Goal: Information Seeking & Learning: Learn about a topic

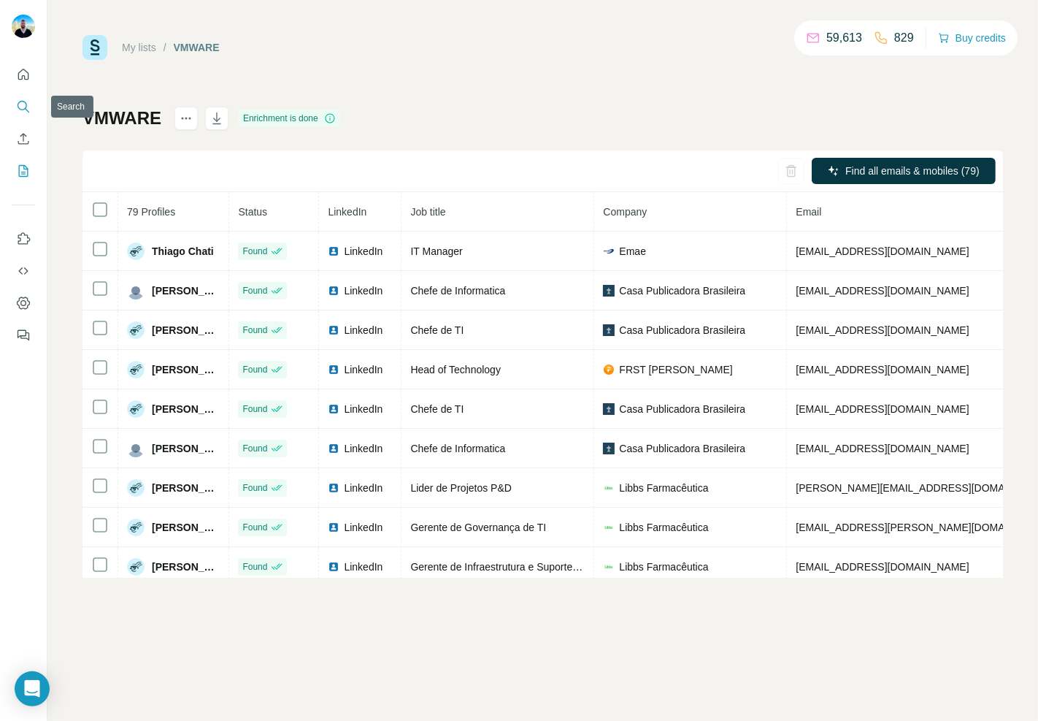
click at [23, 104] on icon "Search" at bounding box center [23, 106] width 15 height 15
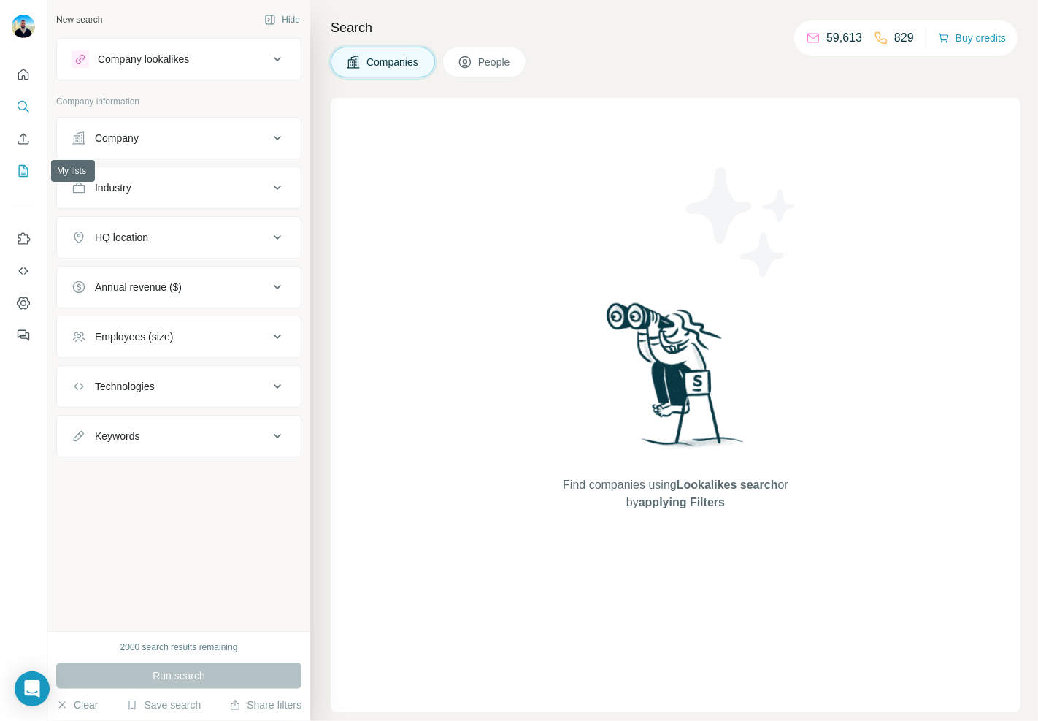
click at [29, 171] on icon "My lists" at bounding box center [23, 171] width 15 height 15
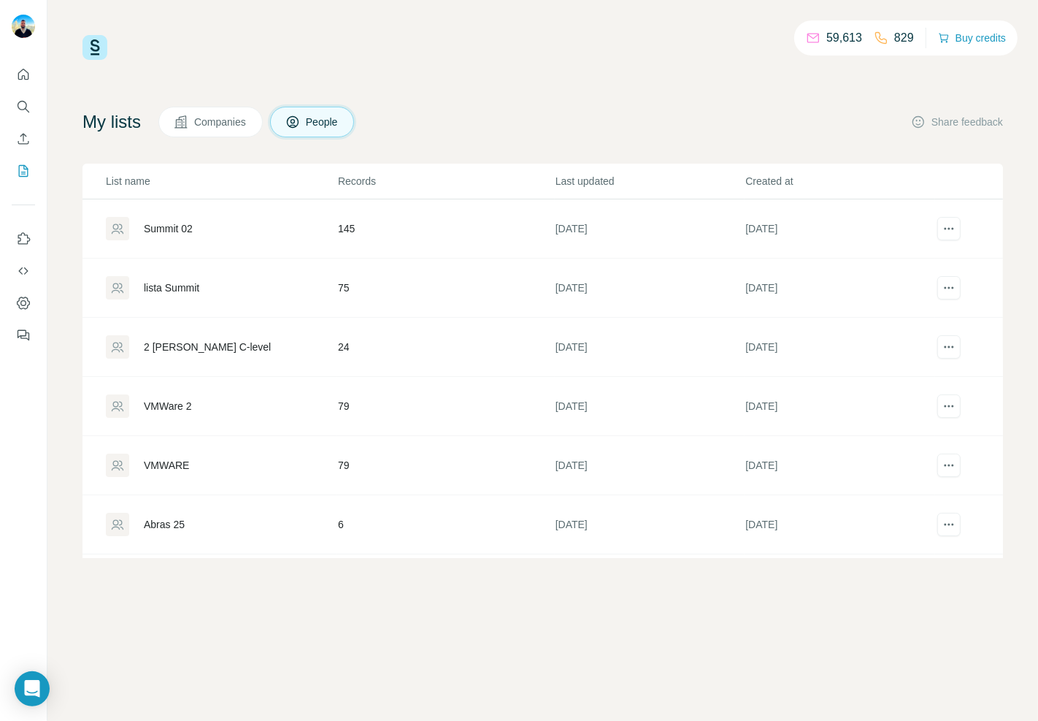
drag, startPoint x: 159, startPoint y: 222, endPoint x: 168, endPoint y: 241, distance: 20.9
click at [158, 222] on div "Summit 02" at bounding box center [168, 228] width 49 height 15
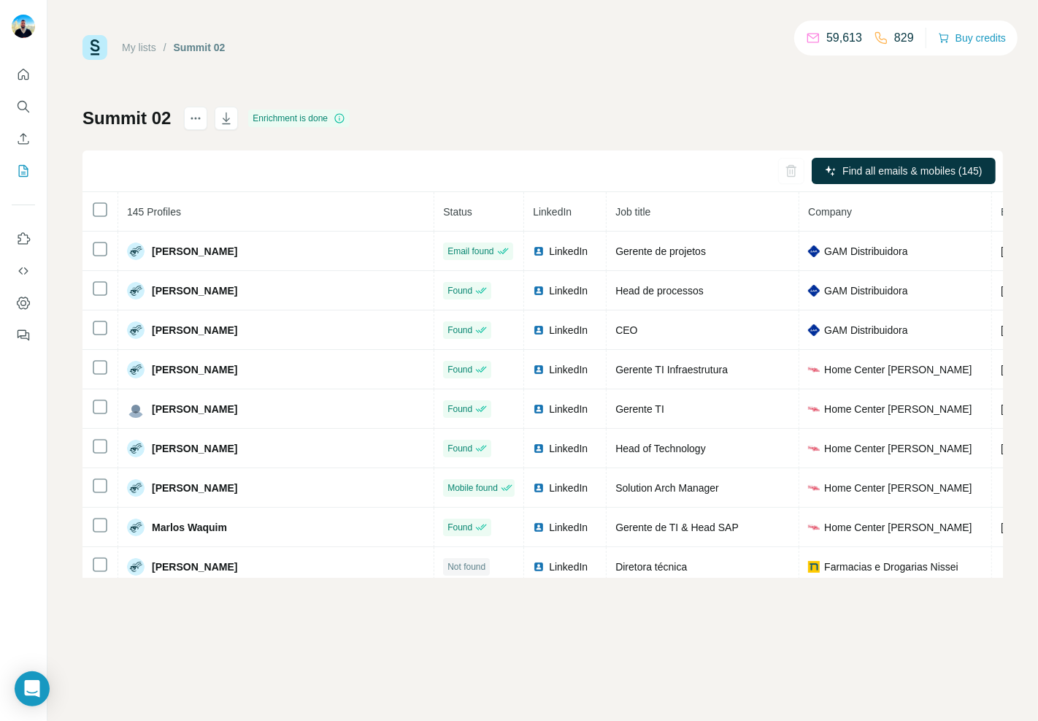
click at [666, 107] on div "Summit 02 Enrichment is done Find all emails & mobiles (145) 145 Profiles Statu…" at bounding box center [543, 342] width 921 height 471
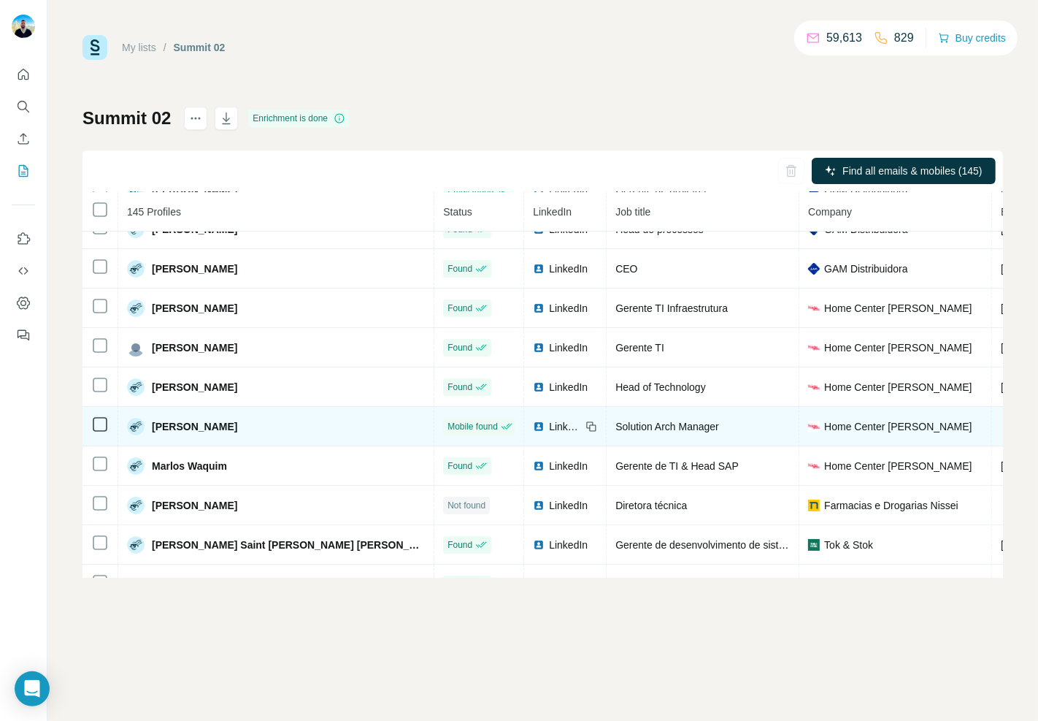
scroll to position [304, 0]
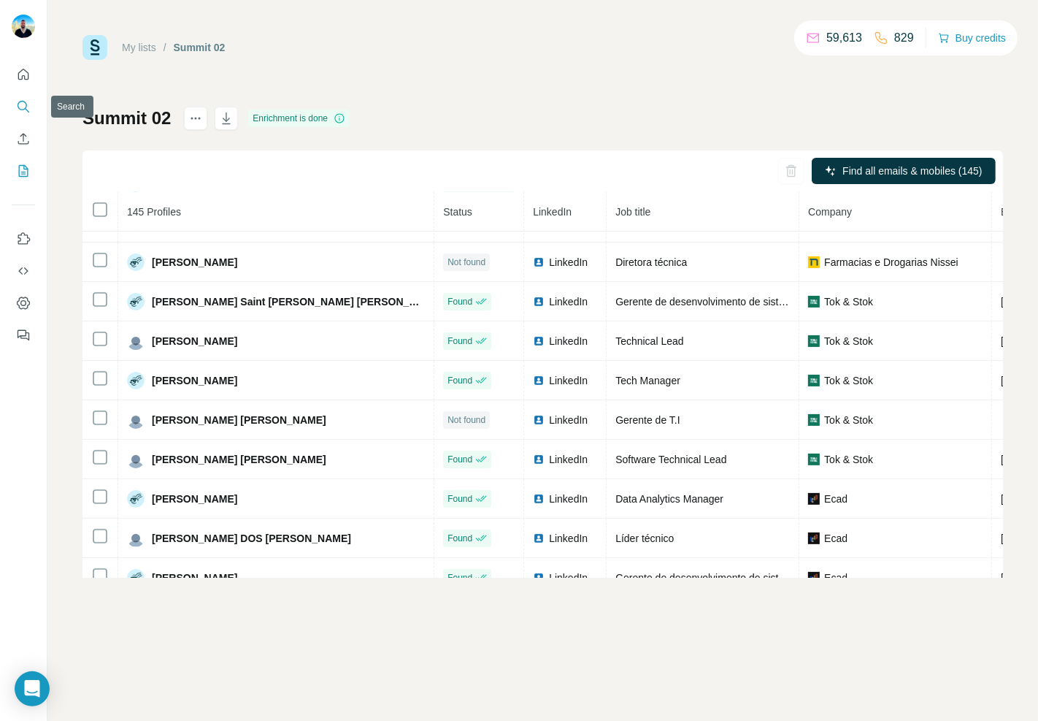
click at [24, 102] on icon "Search" at bounding box center [22, 105] width 9 height 9
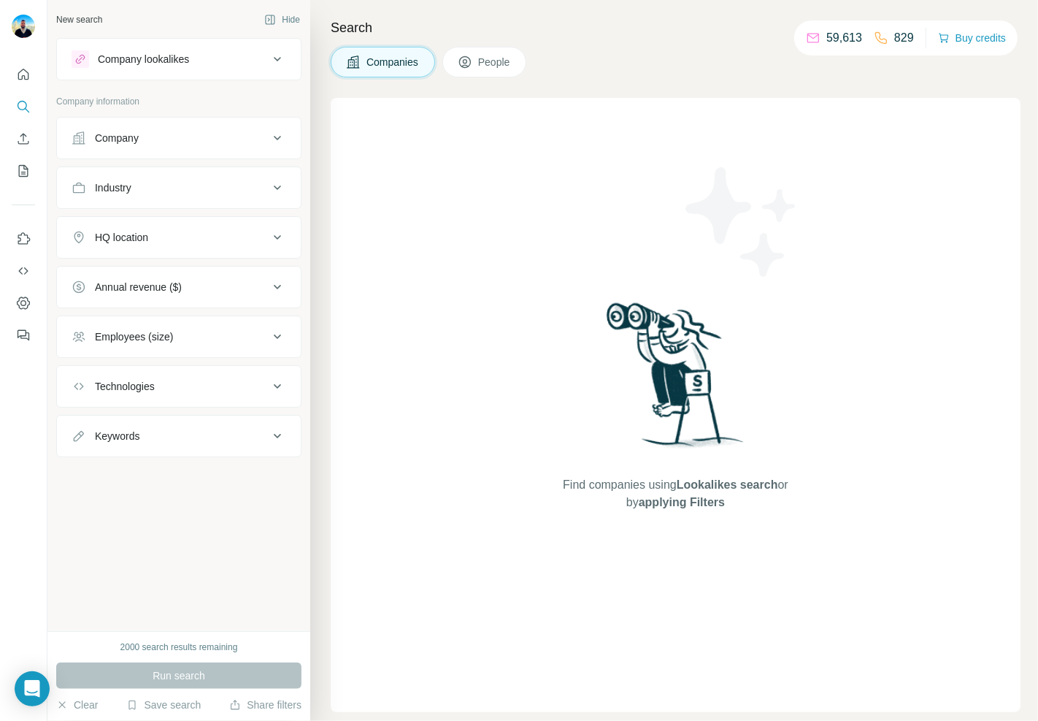
click at [195, 141] on div "Company" at bounding box center [170, 138] width 197 height 15
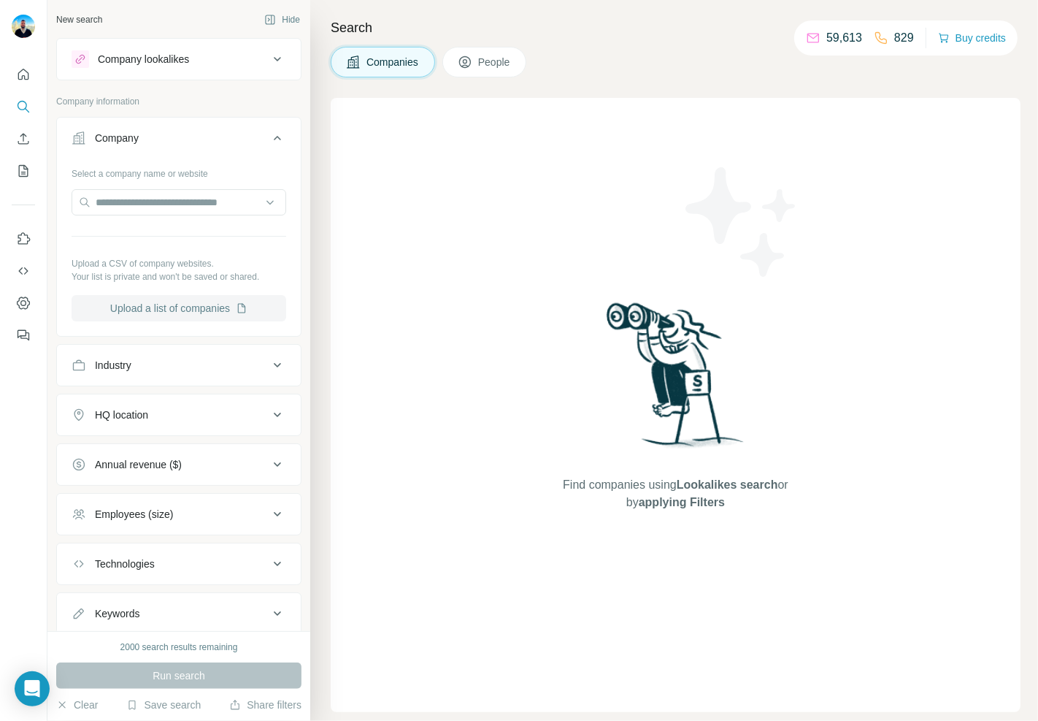
click at [205, 310] on button "Upload a list of companies" at bounding box center [179, 308] width 215 height 26
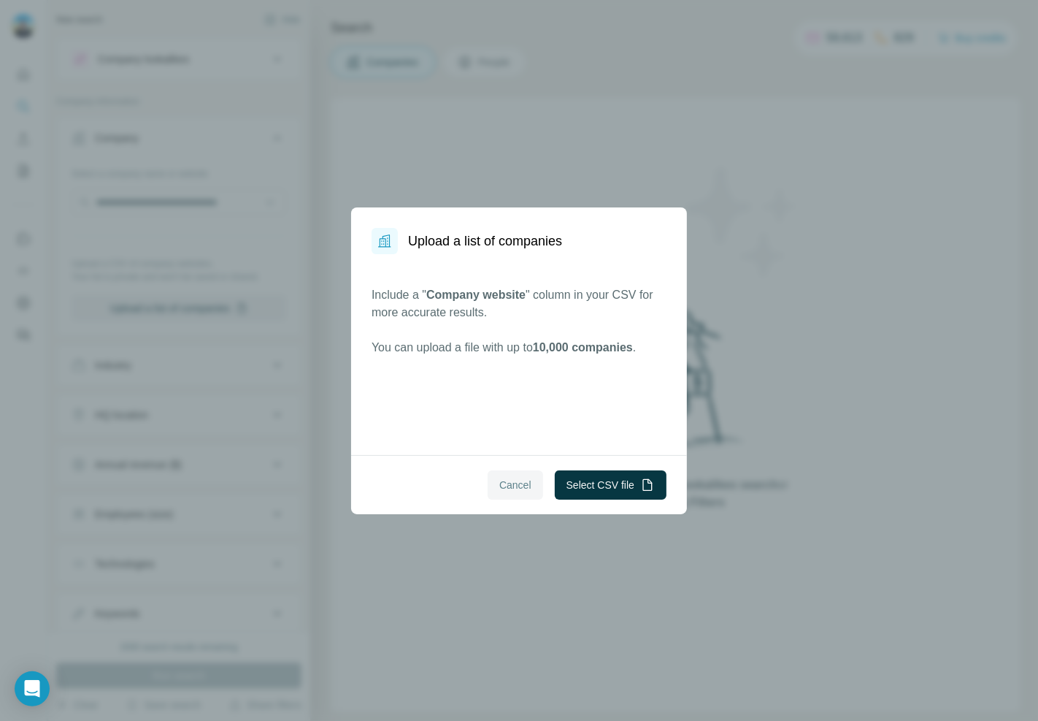
click at [504, 480] on span "Cancel" at bounding box center [515, 485] width 32 height 15
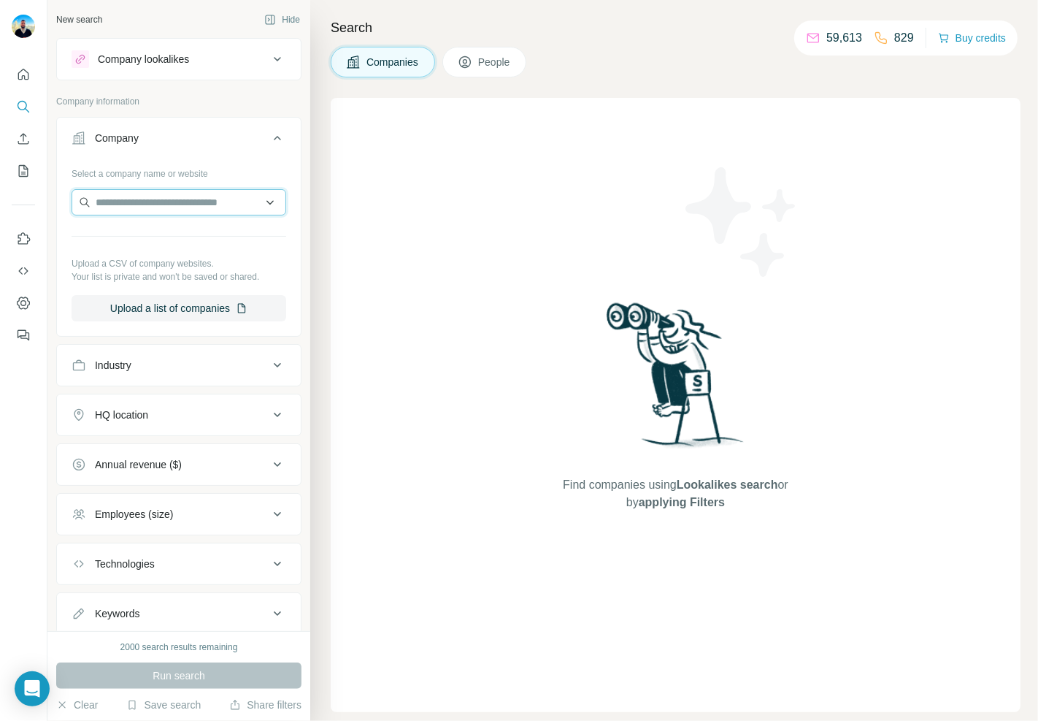
click at [135, 207] on input "text" at bounding box center [179, 202] width 215 height 26
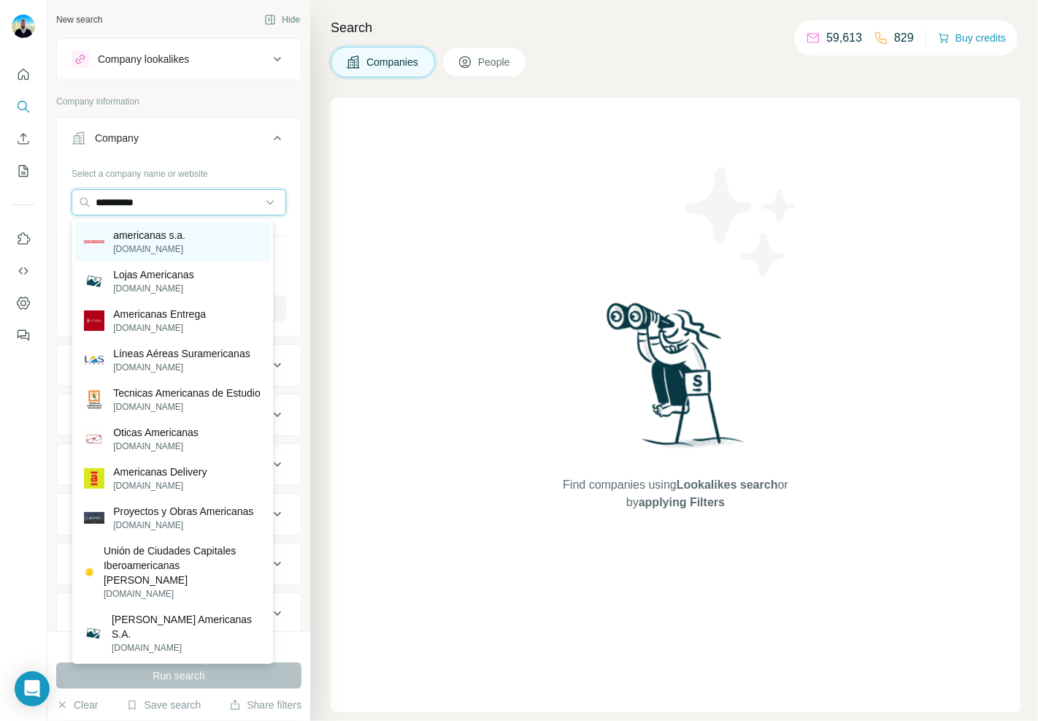
type input "**********"
click at [158, 231] on p "americanas s.a." at bounding box center [149, 235] width 72 height 15
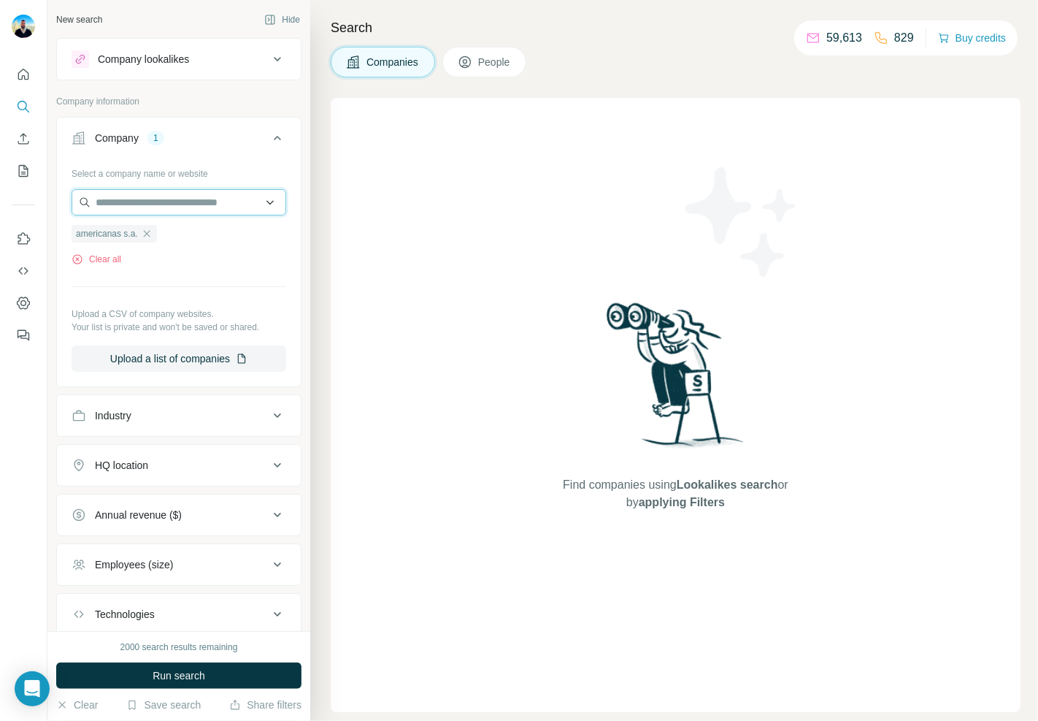
click at [185, 190] on input "text" at bounding box center [179, 202] width 215 height 26
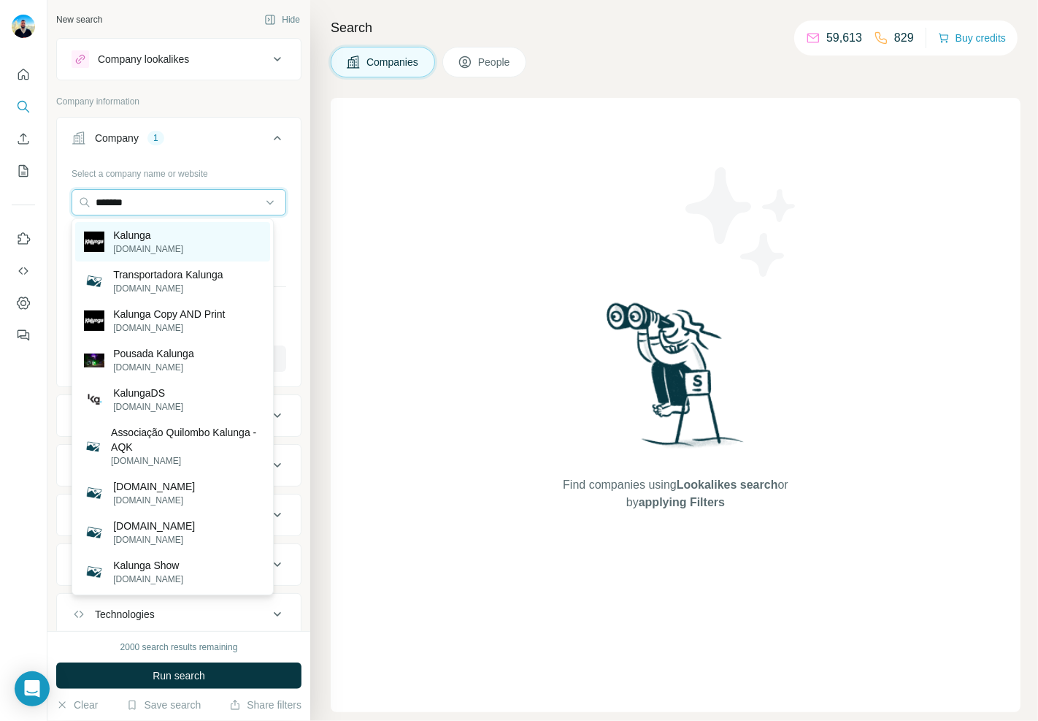
type input "*******"
click at [202, 258] on div "[PERSON_NAME][DOMAIN_NAME]" at bounding box center [172, 241] width 195 height 39
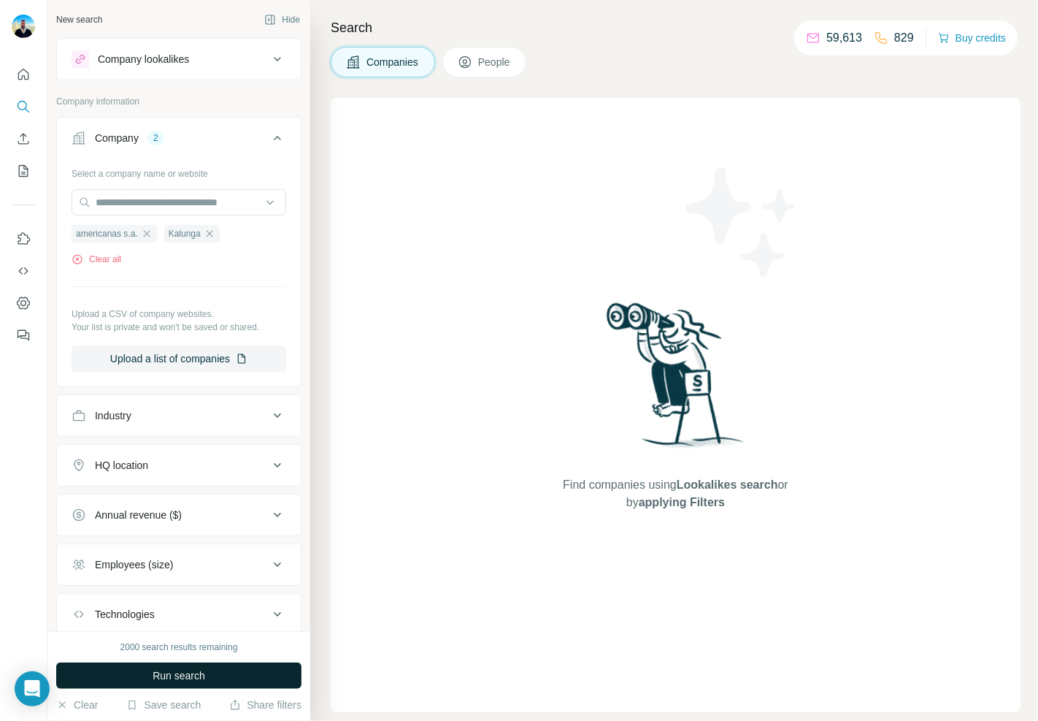
click at [201, 672] on span "Run search" at bounding box center [179, 675] width 53 height 15
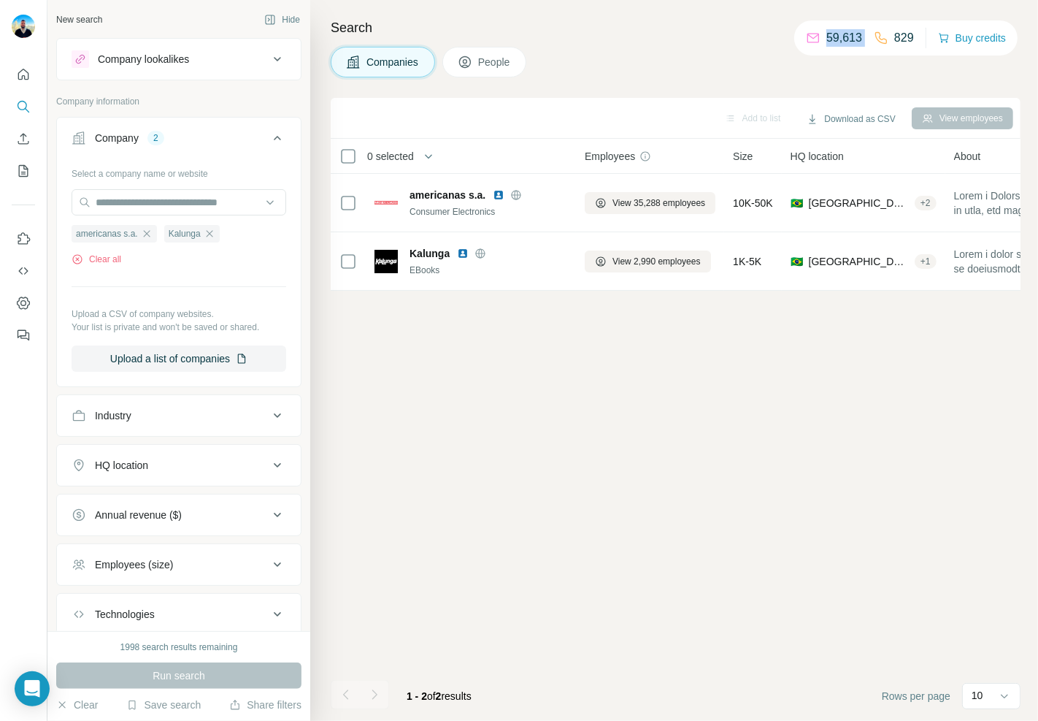
drag, startPoint x: 920, startPoint y: 31, endPoint x: 873, endPoint y: 61, distance: 56.1
click at [873, 39] on div "59,613 829 Buy credits" at bounding box center [905, 37] width 223 height 35
click at [800, 532] on div "Add to list Download as CSV View employees 0 selected Companies Employees Size …" at bounding box center [676, 409] width 690 height 623
click at [150, 234] on icon "button" at bounding box center [146, 233] width 7 height 7
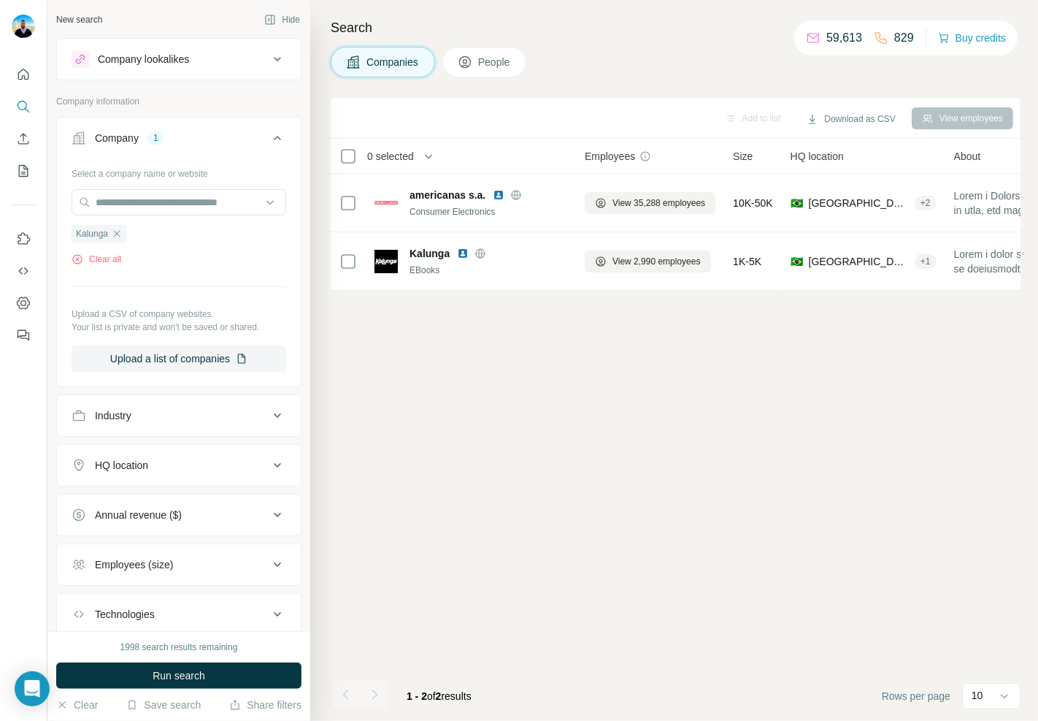
click at [119, 231] on icon "button" at bounding box center [117, 234] width 12 height 12
